Goal: Task Accomplishment & Management: Use online tool/utility

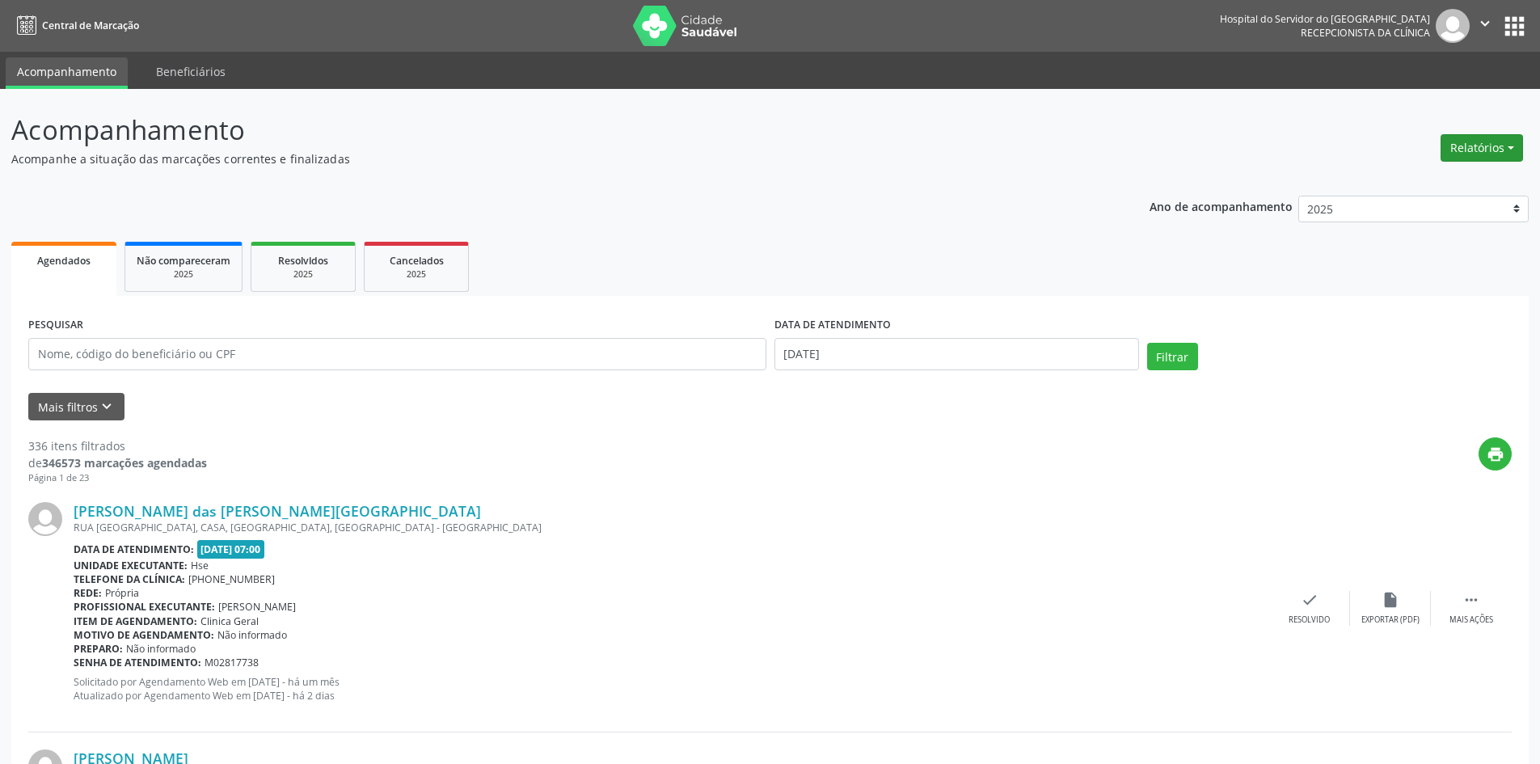
click at [1484, 148] on button "Relatórios" at bounding box center [1481, 147] width 82 height 27
click at [1426, 185] on link "Agendamentos" at bounding box center [1437, 182] width 174 height 23
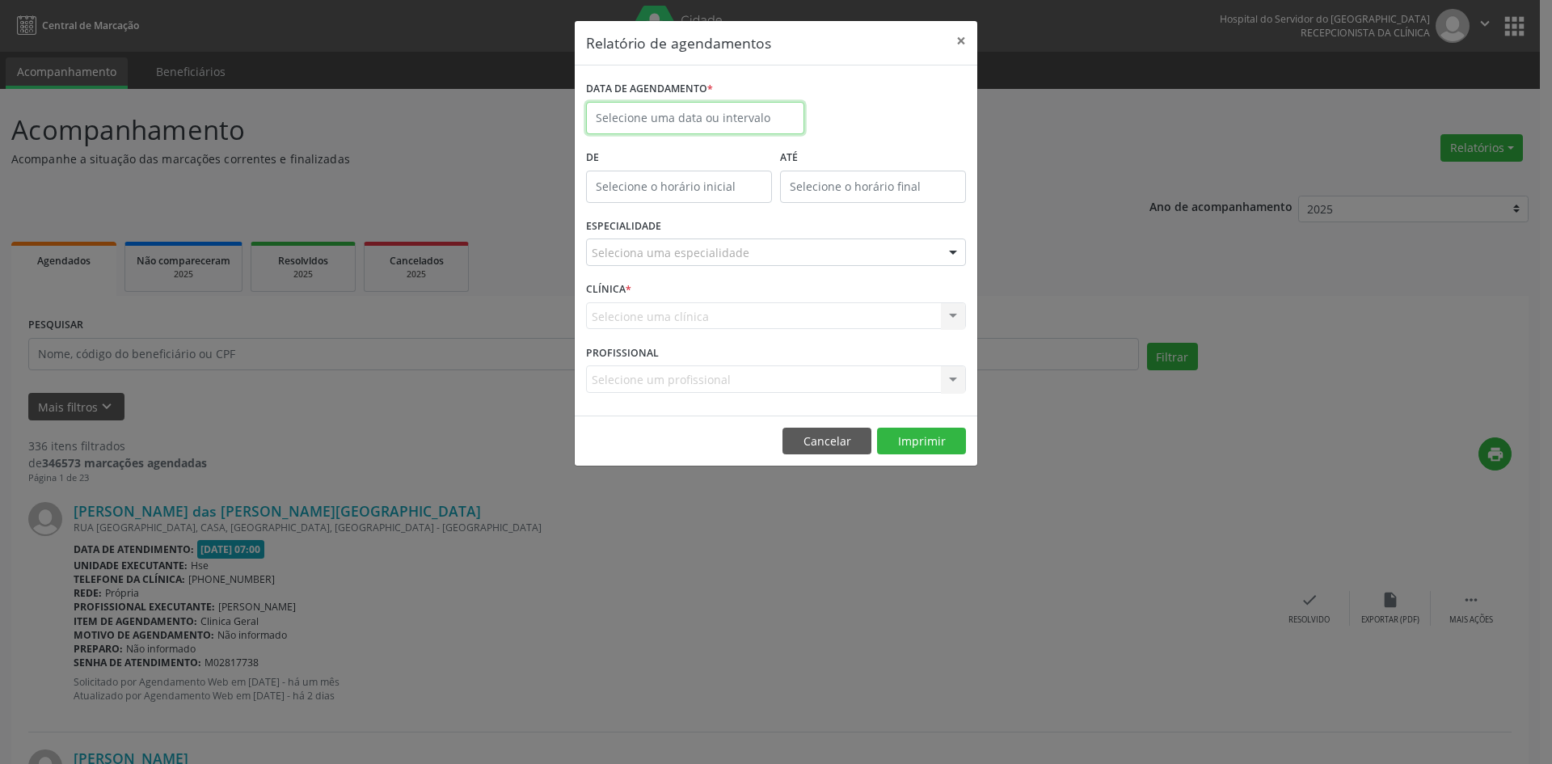
click at [775, 117] on input "text" at bounding box center [695, 118] width 218 height 32
click at [819, 150] on icon at bounding box center [822, 154] width 6 height 11
select select "8"
click at [634, 203] on span "1" at bounding box center [639, 203] width 32 height 32
type input "[DATE]"
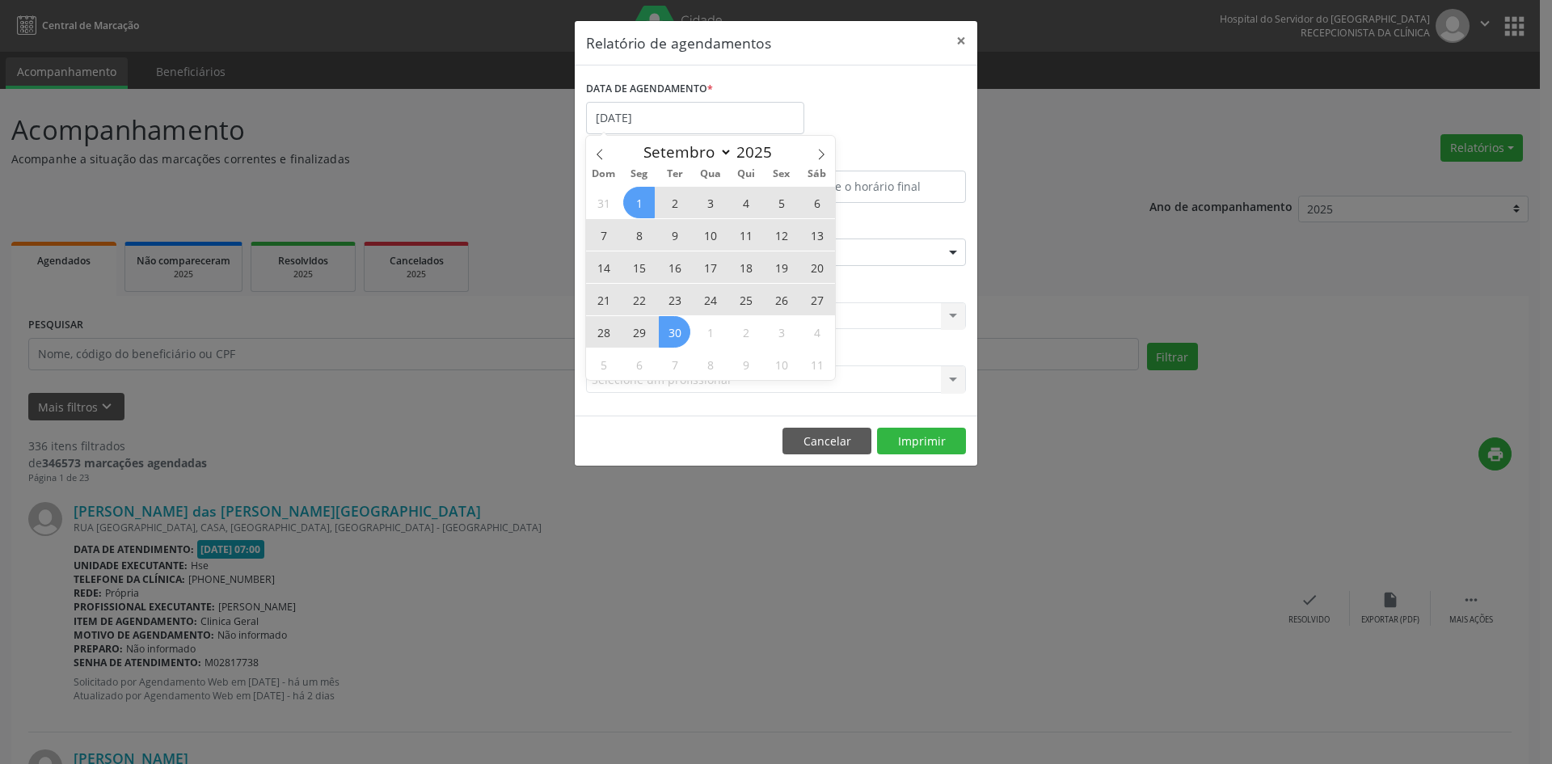
drag, startPoint x: 634, startPoint y: 203, endPoint x: 667, endPoint y: 324, distance: 125.7
click at [667, 324] on div "31 1 2 3 4 5 6 7 8 9 10 11 12 13 14 15 16 17 18 19 20 21 22 23 24 25 26 27 28 2…" at bounding box center [710, 283] width 249 height 194
click at [668, 324] on span "30" at bounding box center [675, 332] width 32 height 32
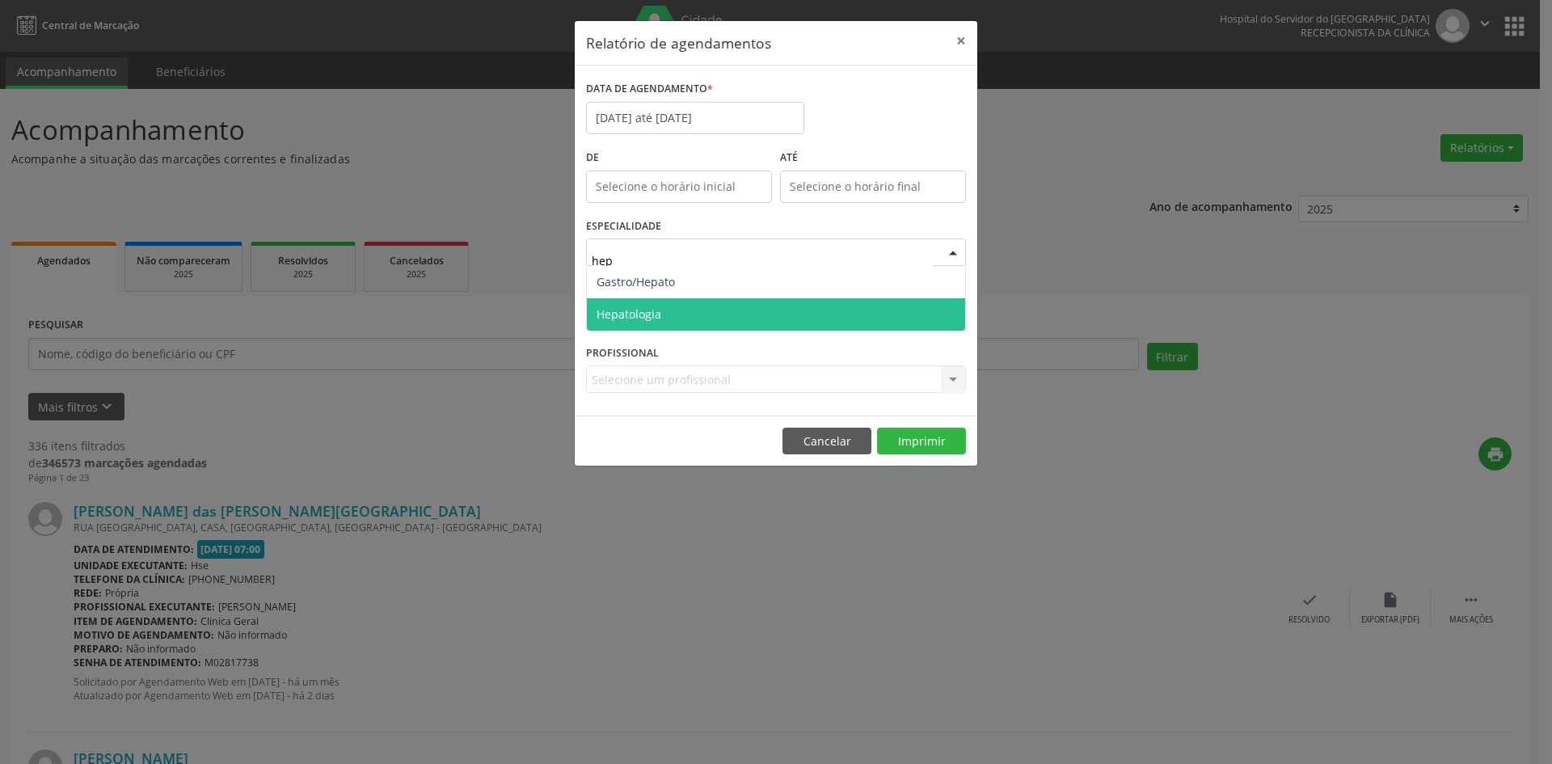
click at [740, 318] on span "Hepatologia" at bounding box center [776, 314] width 378 height 32
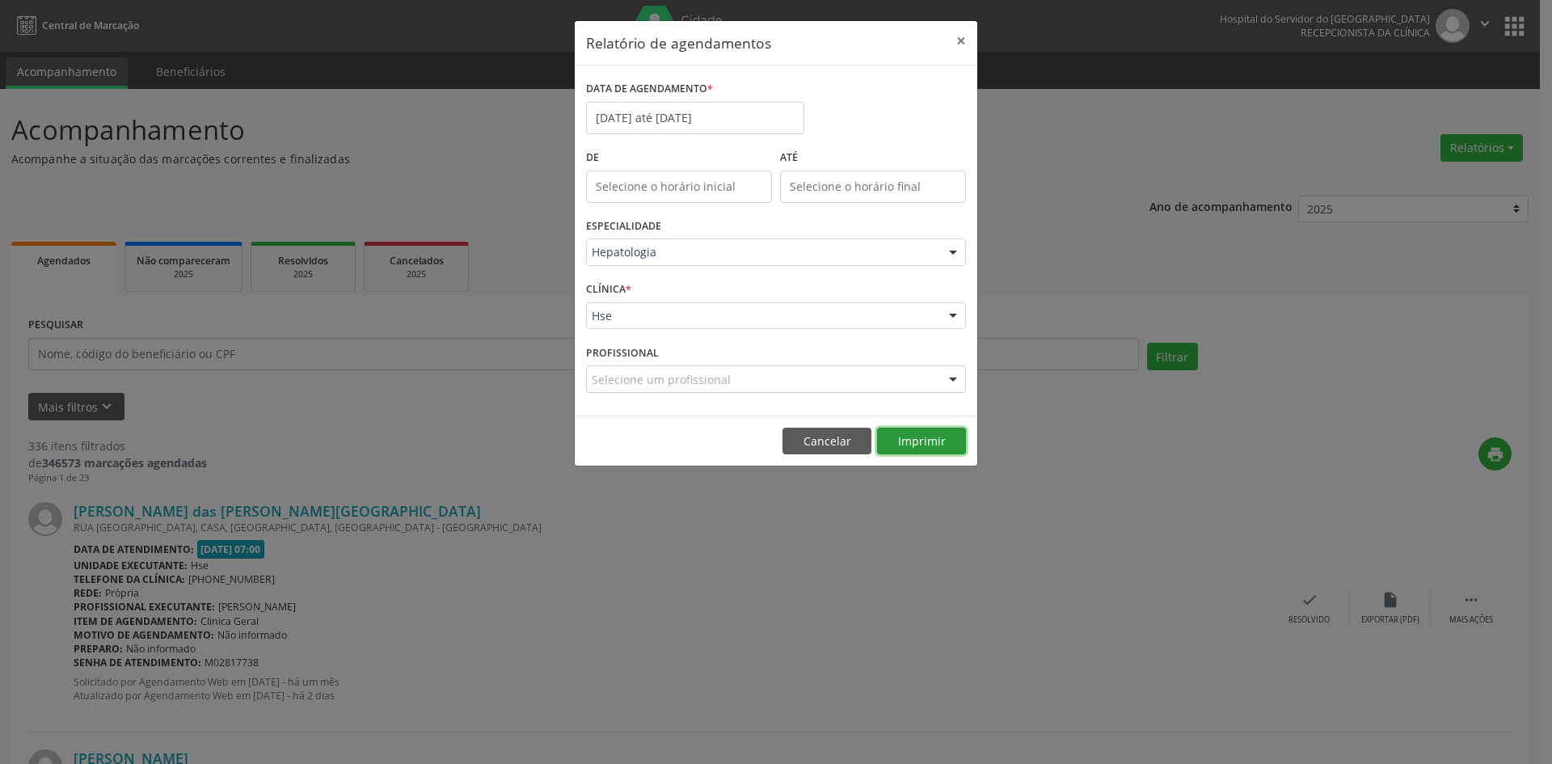
click at [922, 443] on button "Imprimir" at bounding box center [921, 441] width 89 height 27
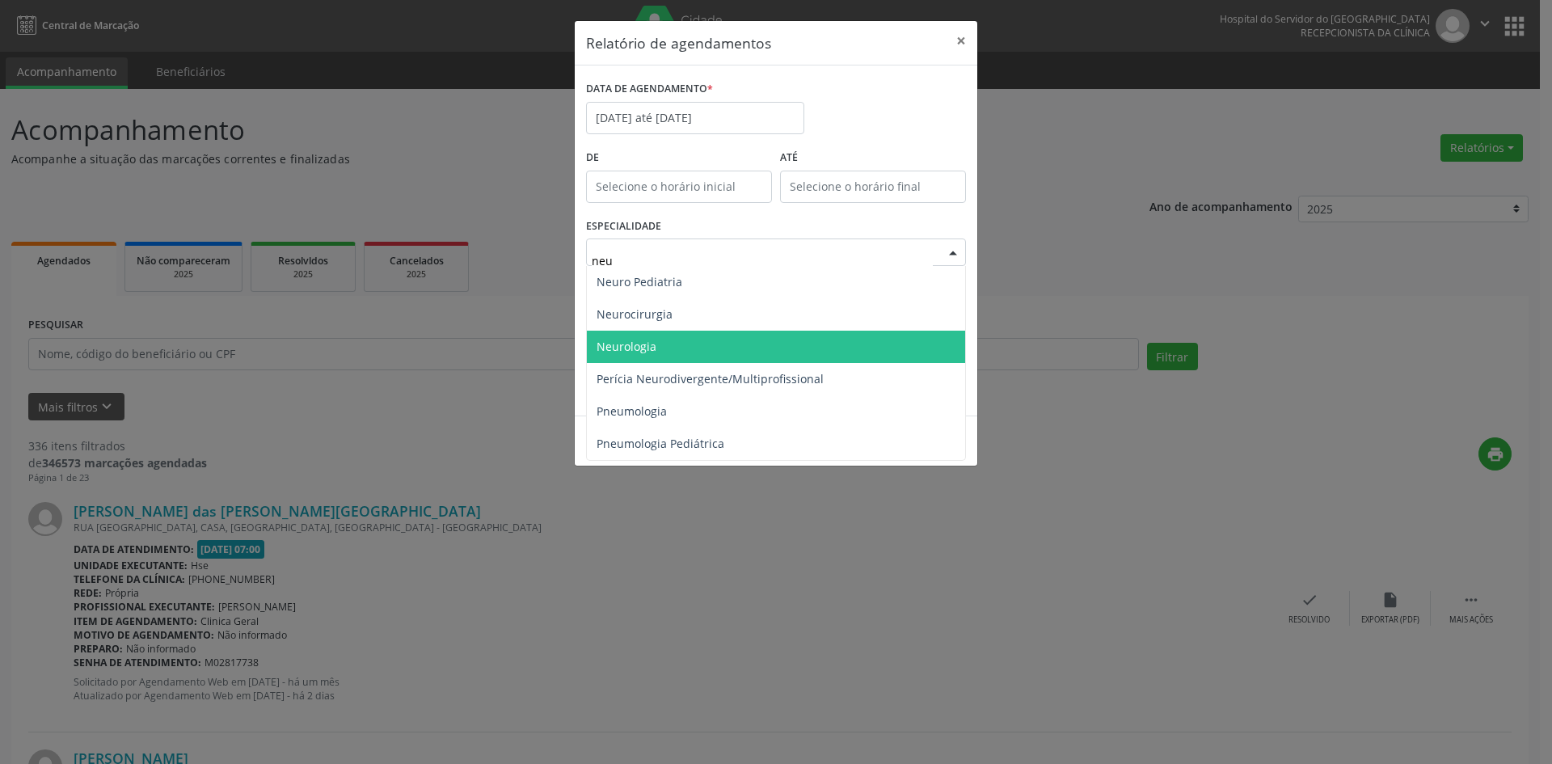
click at [762, 355] on span "Neurologia" at bounding box center [776, 347] width 378 height 32
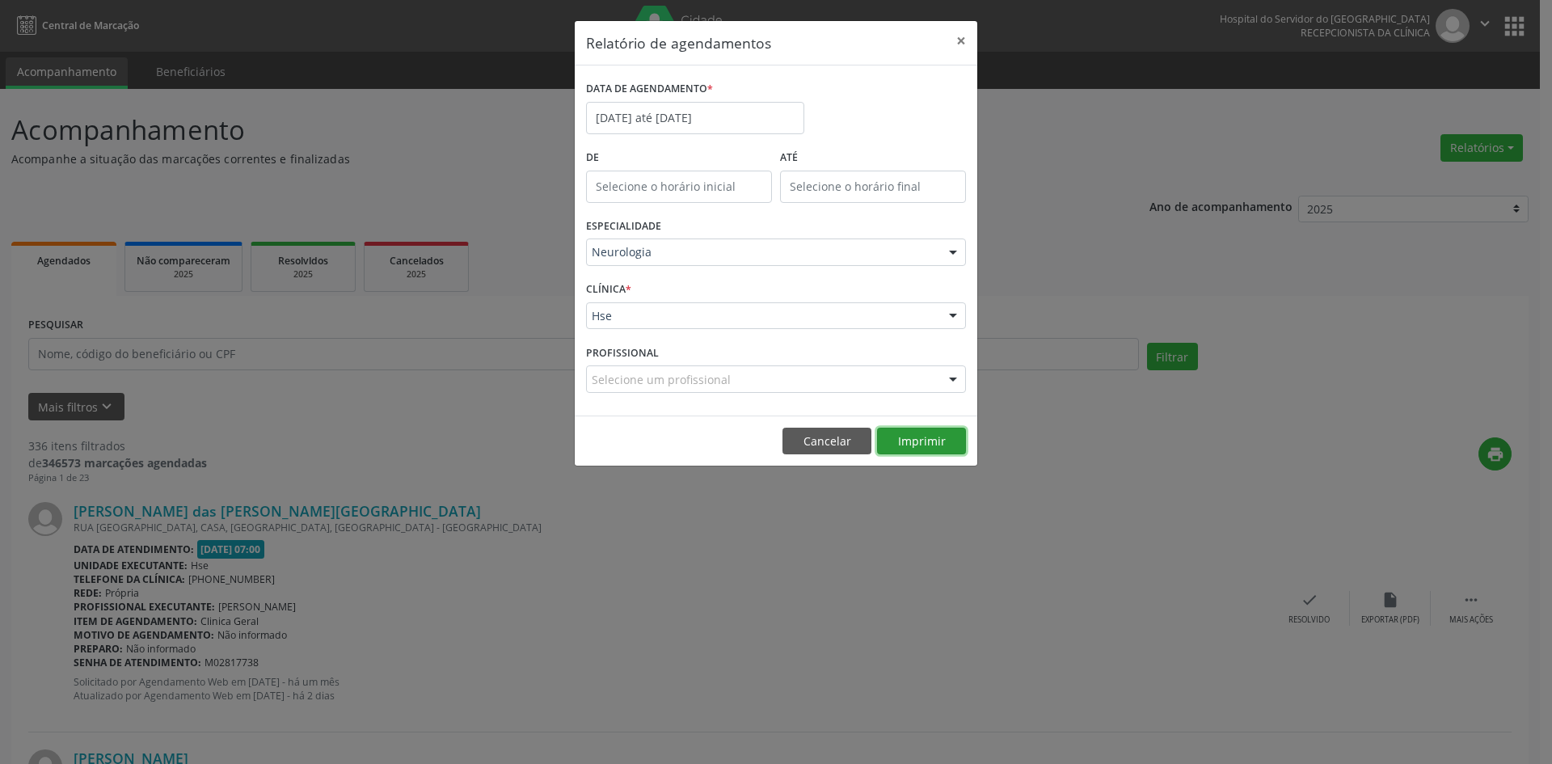
click at [904, 442] on button "Imprimir" at bounding box center [921, 441] width 89 height 27
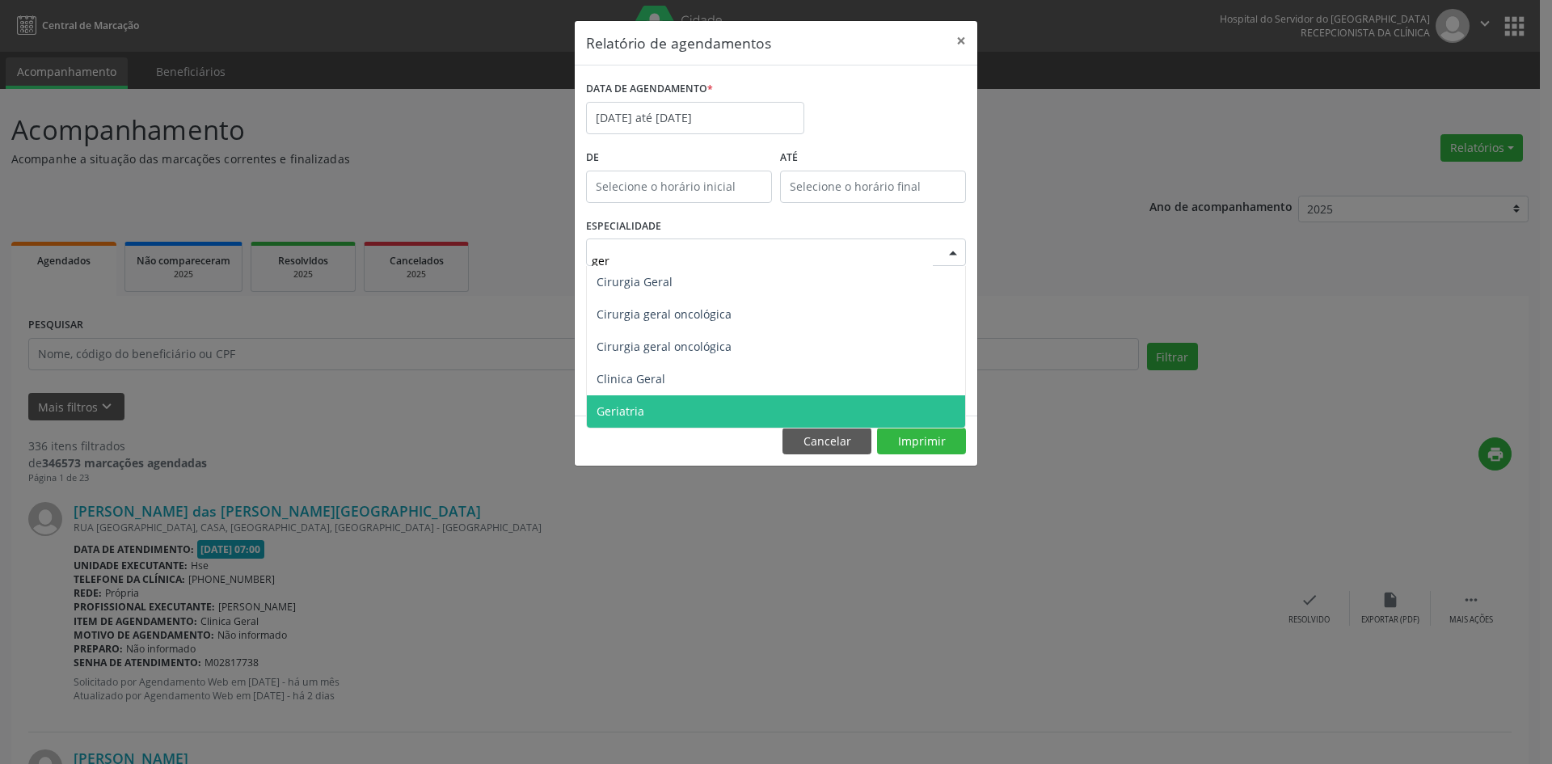
click at [690, 403] on span "Geriatria" at bounding box center [776, 411] width 378 height 32
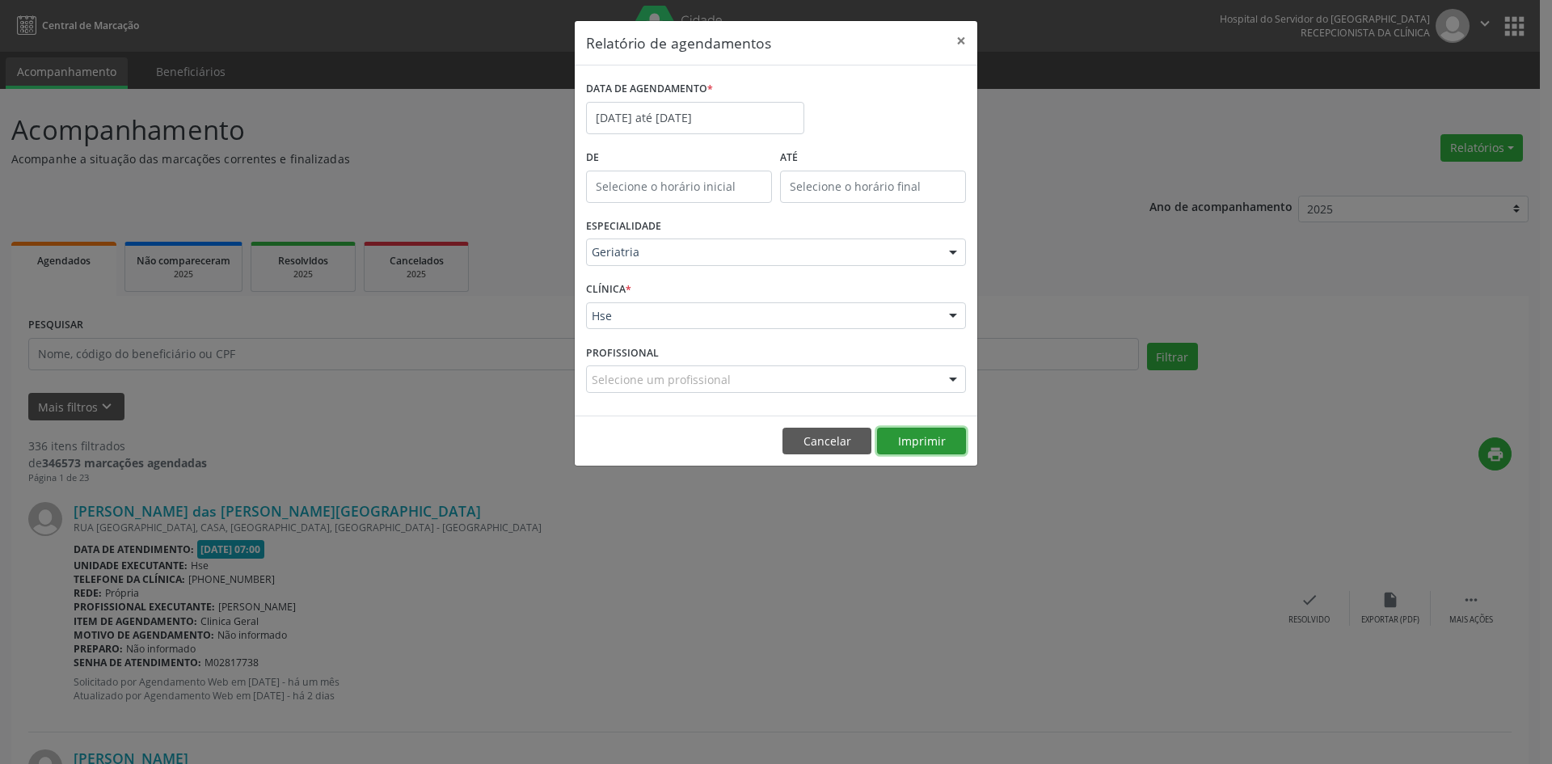
click at [930, 442] on button "Imprimir" at bounding box center [921, 441] width 89 height 27
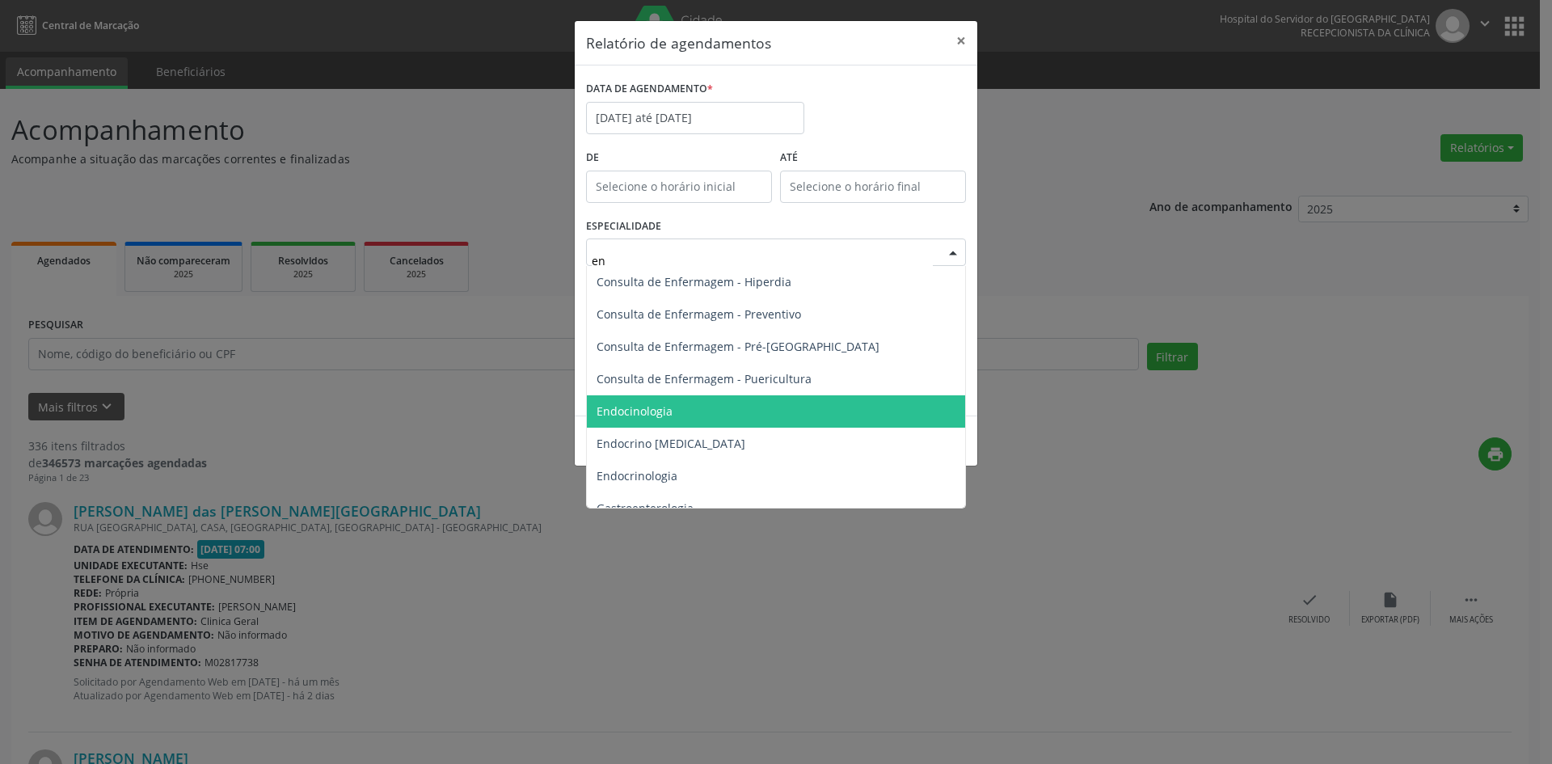
type input "end"
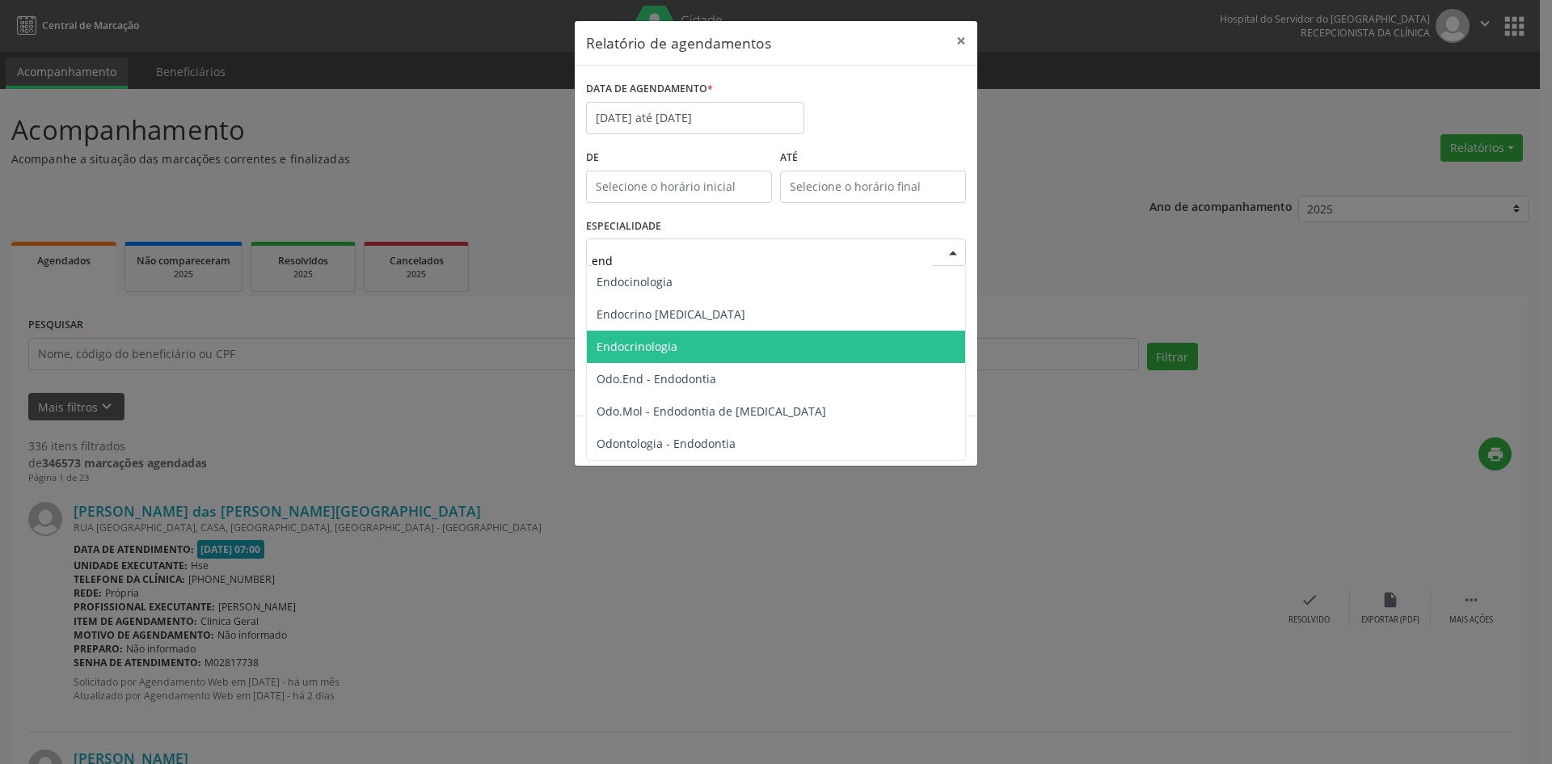
click at [697, 343] on span "Endocrinologia" at bounding box center [776, 347] width 378 height 32
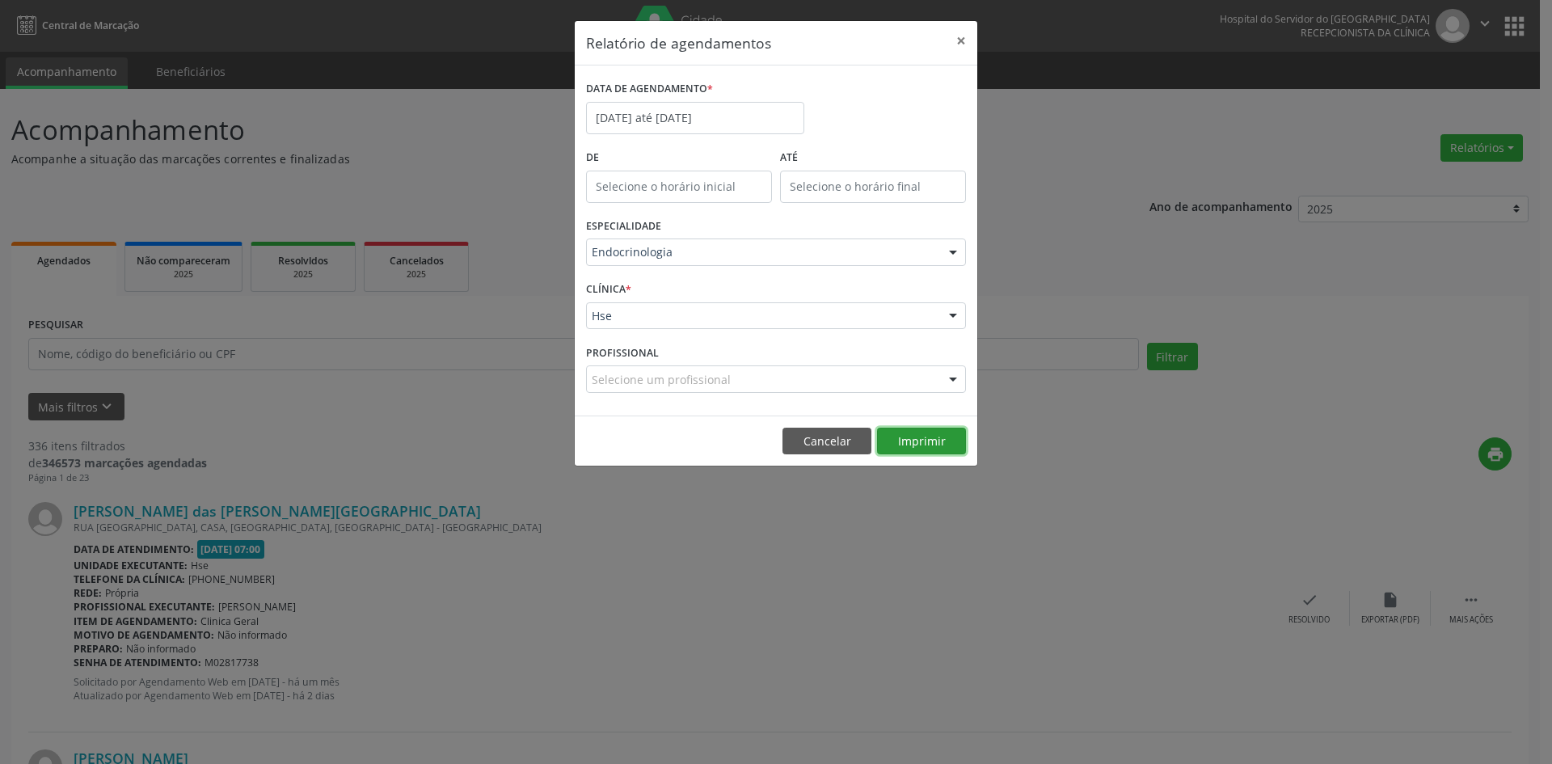
click at [920, 441] on button "Imprimir" at bounding box center [921, 441] width 89 height 27
